Goal: Information Seeking & Learning: Find specific fact

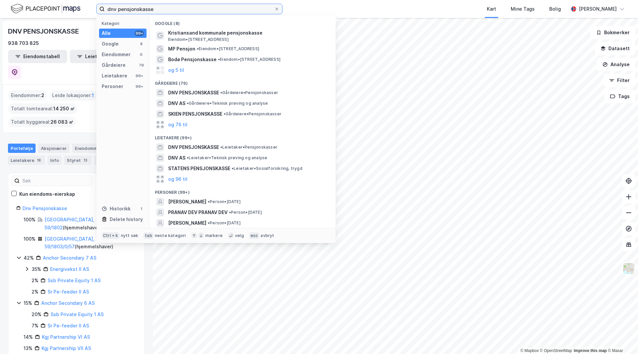
drag, startPoint x: 179, startPoint y: 13, endPoint x: 110, endPoint y: 11, distance: 68.8
click at [110, 11] on input "dnv pensjonskasse" at bounding box center [189, 9] width 169 height 10
type input "d"
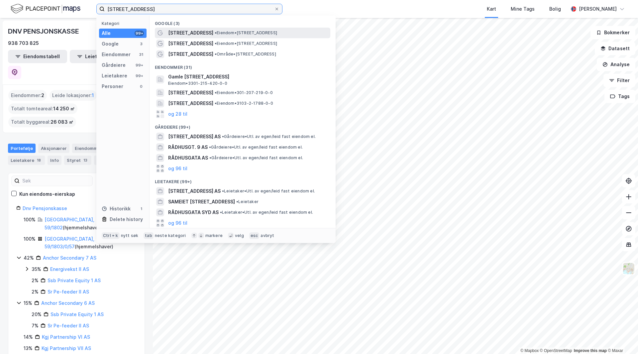
type input "[STREET_ADDRESS]"
click at [238, 33] on span "• Eiendom • [STREET_ADDRESS]" at bounding box center [246, 32] width 62 height 5
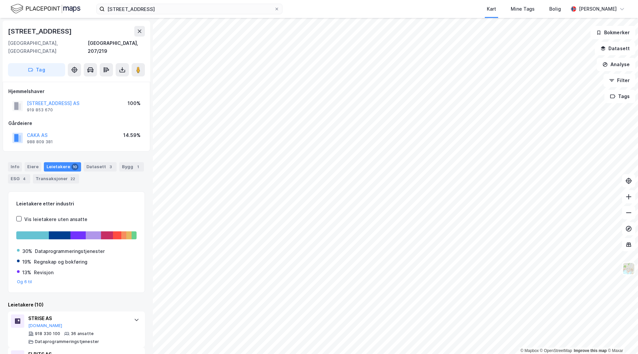
drag, startPoint x: 92, startPoint y: 289, endPoint x: 121, endPoint y: 153, distance: 139.0
click at [0, 0] on button "[STREET_ADDRESS] AS" at bounding box center [0, 0] width 0 height 0
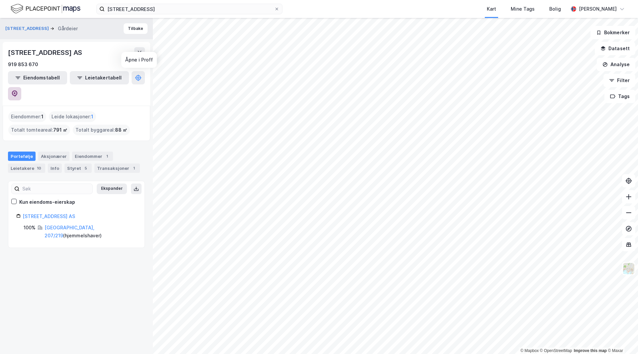
click at [18, 90] on icon at bounding box center [14, 93] width 7 height 7
